Goal: Task Accomplishment & Management: Complete application form

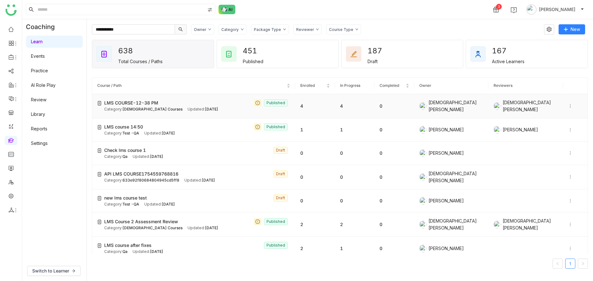
click at [151, 109] on span "[DEMOGRAPHIC_DATA] Courses" at bounding box center [153, 109] width 60 height 5
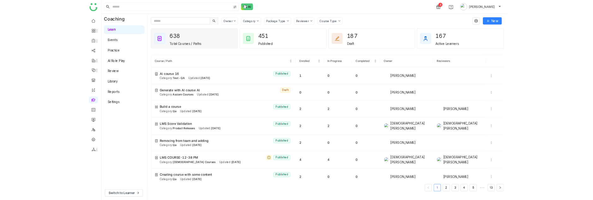
scroll to position [95, 0]
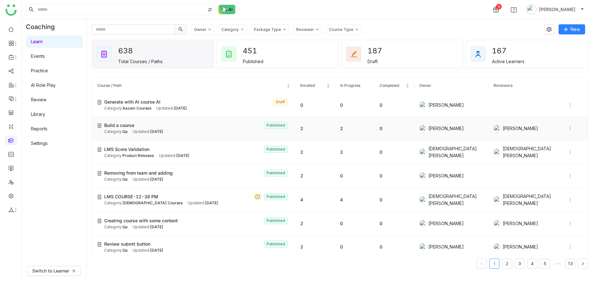
click at [129, 127] on span "Build a course" at bounding box center [119, 125] width 30 height 7
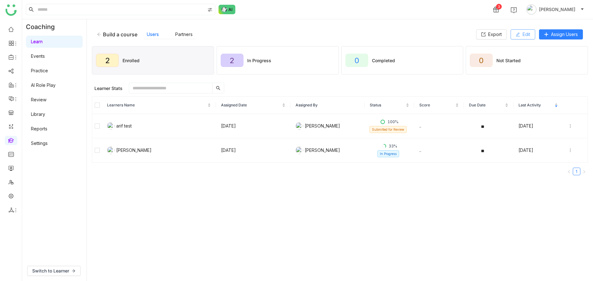
click at [523, 38] on button "Edit" at bounding box center [523, 34] width 25 height 10
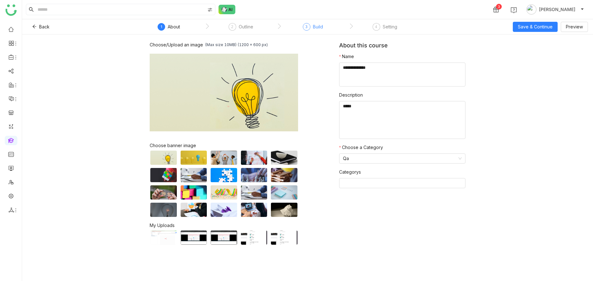
click at [314, 31] on div "3 Build" at bounding box center [313, 28] width 20 height 11
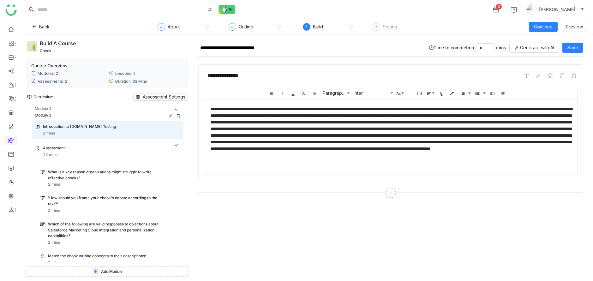
click at [148, 113] on div "Module 1" at bounding box center [100, 115] width 131 height 6
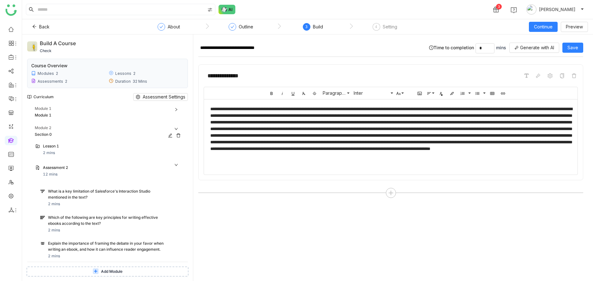
click at [146, 130] on div "Module 2" at bounding box center [109, 128] width 148 height 7
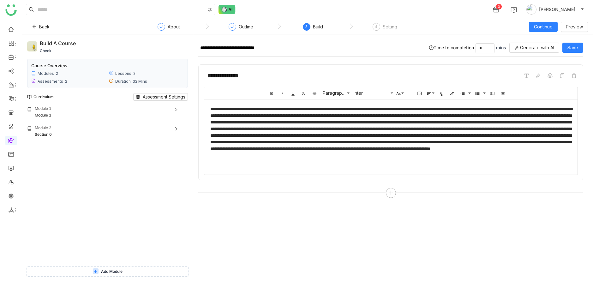
click at [136, 236] on div "Module 1 Module 1 Introduction to Cypress.io Testing 2 mins Assessment 1 12 min…" at bounding box center [107, 184] width 161 height 156
click at [126, 192] on div "Module 1 Module 1 Introduction to Cypress.io Testing 2 mins Assessment 1 12 min…" at bounding box center [107, 184] width 161 height 156
click at [35, 26] on icon at bounding box center [34, 26] width 4 height 4
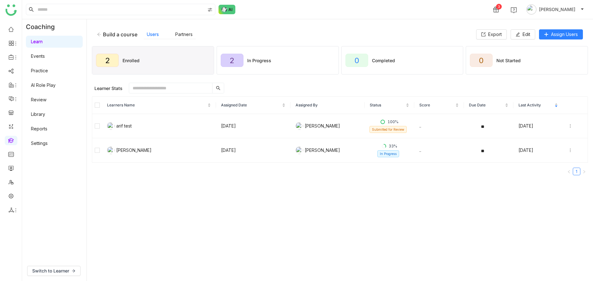
click at [103, 36] on div "Build a course" at bounding box center [120, 34] width 34 height 6
click at [99, 36] on icon at bounding box center [99, 34] width 4 height 4
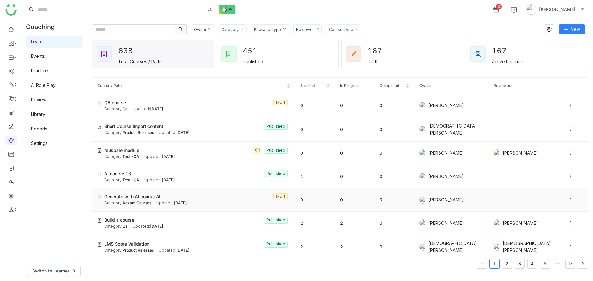
click at [139, 194] on span "Generate with AI course AI" at bounding box center [132, 196] width 56 height 7
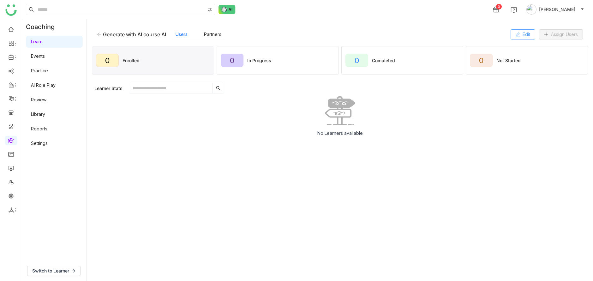
click at [525, 35] on span "Edit" at bounding box center [527, 34] width 8 height 7
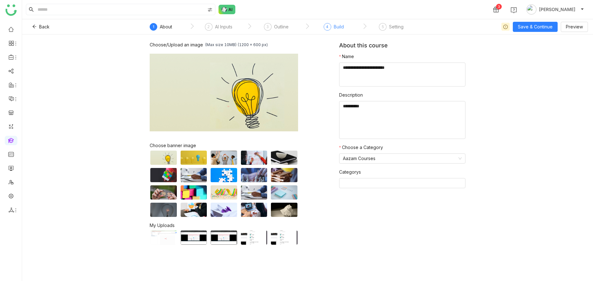
click at [332, 24] on div "4 Build" at bounding box center [334, 28] width 20 height 11
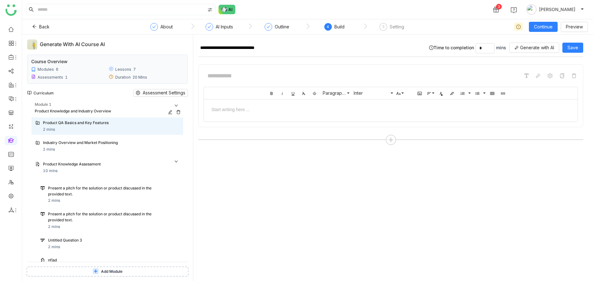
click at [178, 104] on div "Module 1" at bounding box center [109, 105] width 148 height 7
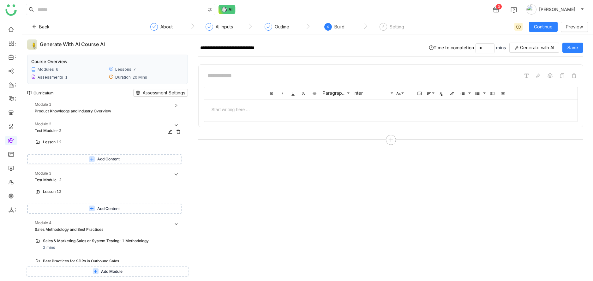
click at [173, 123] on div "Module 2" at bounding box center [109, 124] width 148 height 7
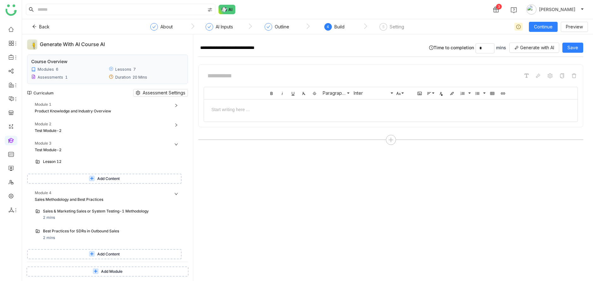
click at [172, 140] on div "Module 1 Product Knowledge and Industry Overview Product QA Basics and Key Feat…" at bounding box center [107, 182] width 161 height 160
click at [172, 142] on div "Module 3" at bounding box center [109, 144] width 148 height 7
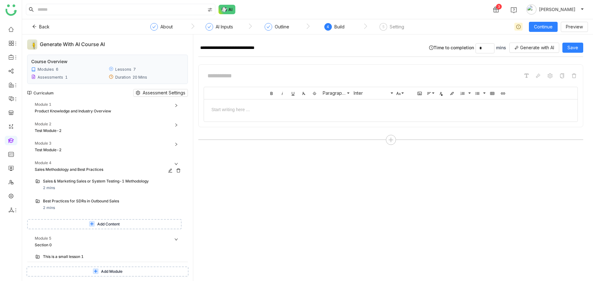
click at [165, 170] on div "Sales Methodology and Best Practices" at bounding box center [100, 170] width 131 height 6
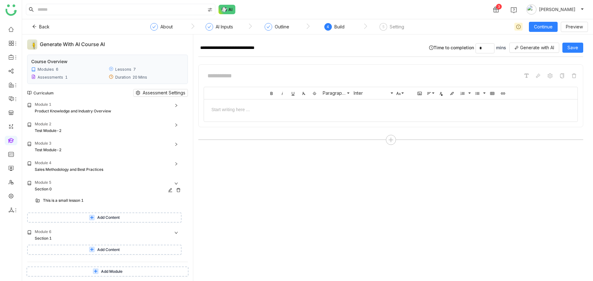
click at [164, 180] on div "Module 5" at bounding box center [109, 183] width 148 height 7
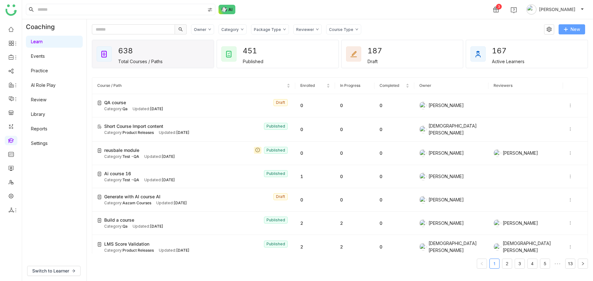
click at [580, 29] on span "New" at bounding box center [575, 29] width 9 height 7
click at [570, 42] on li "New Course" at bounding box center [558, 42] width 53 height 12
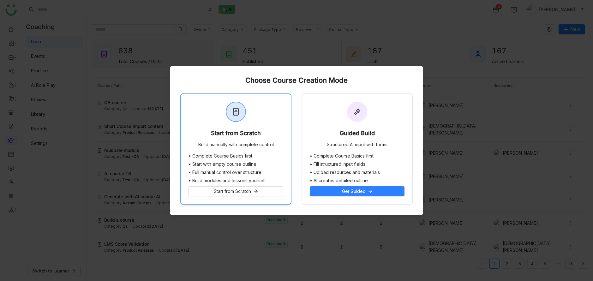
click at [253, 125] on div "Start from Scratch Build manually with complete control" at bounding box center [236, 123] width 110 height 59
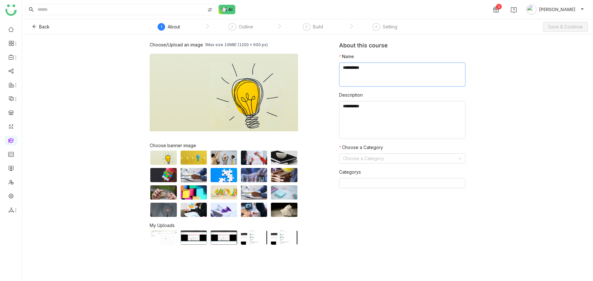
click at [387, 75] on textarea at bounding box center [402, 75] width 126 height 24
type textarea "**********"
click at [402, 158] on input at bounding box center [400, 158] width 114 height 9
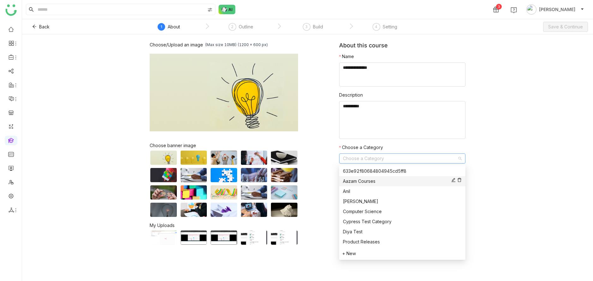
click at [396, 184] on div "Aazam Courses" at bounding box center [402, 181] width 119 height 7
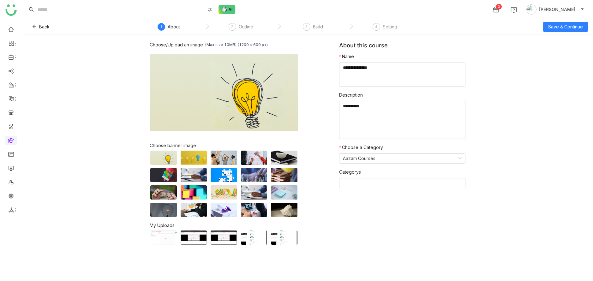
click at [545, 47] on div "Choose/Upload an image (Max size 10MB) (1200 x 600 px) Browse Image Choose bann…" at bounding box center [307, 157] width 571 height 247
click at [562, 18] on div "3 Azam Hussain" at bounding box center [307, 9] width 571 height 19
click at [562, 19] on div "Back 1 About 2 Outline 3 Build 4 Setting Save & Continue" at bounding box center [307, 26] width 571 height 15
click at [562, 23] on button "Save & Continue" at bounding box center [565, 27] width 45 height 10
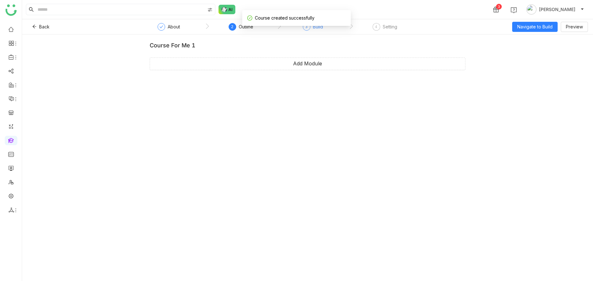
click at [305, 31] on div "3 Build" at bounding box center [313, 28] width 20 height 11
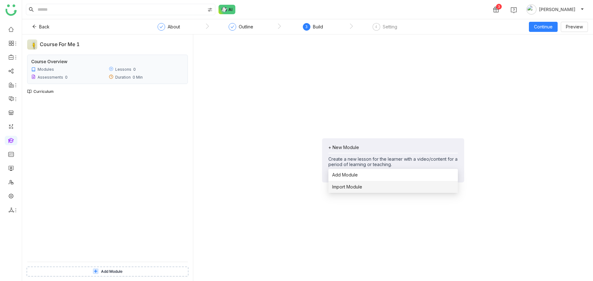
click at [353, 188] on span "Import Module" at bounding box center [347, 186] width 30 height 7
